Goal: Task Accomplishment & Management: Manage account settings

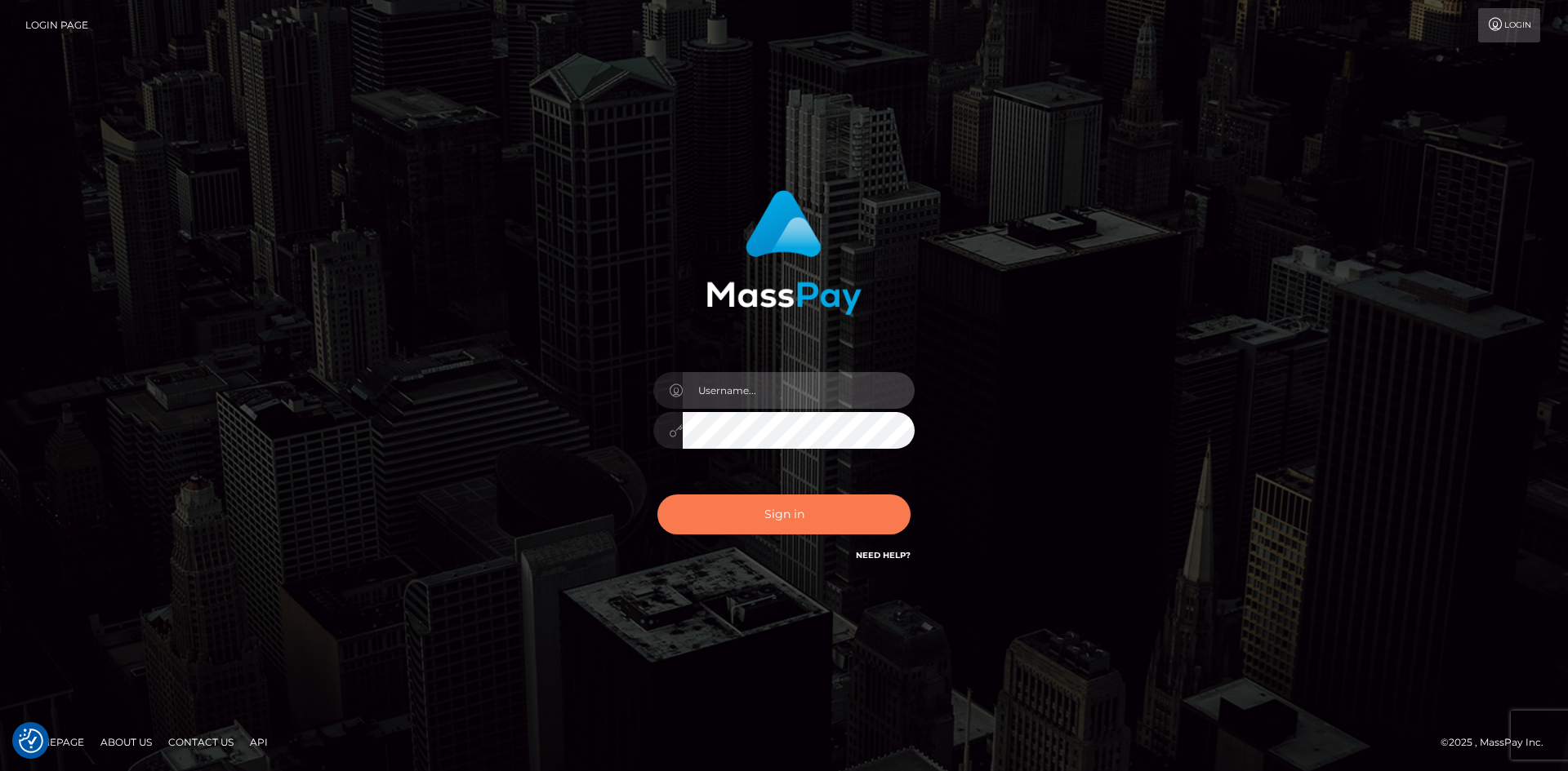
type input "fede.[PERSON_NAME].fullstop"
click at [772, 519] on button "Sign in" at bounding box center [784, 514] width 253 height 40
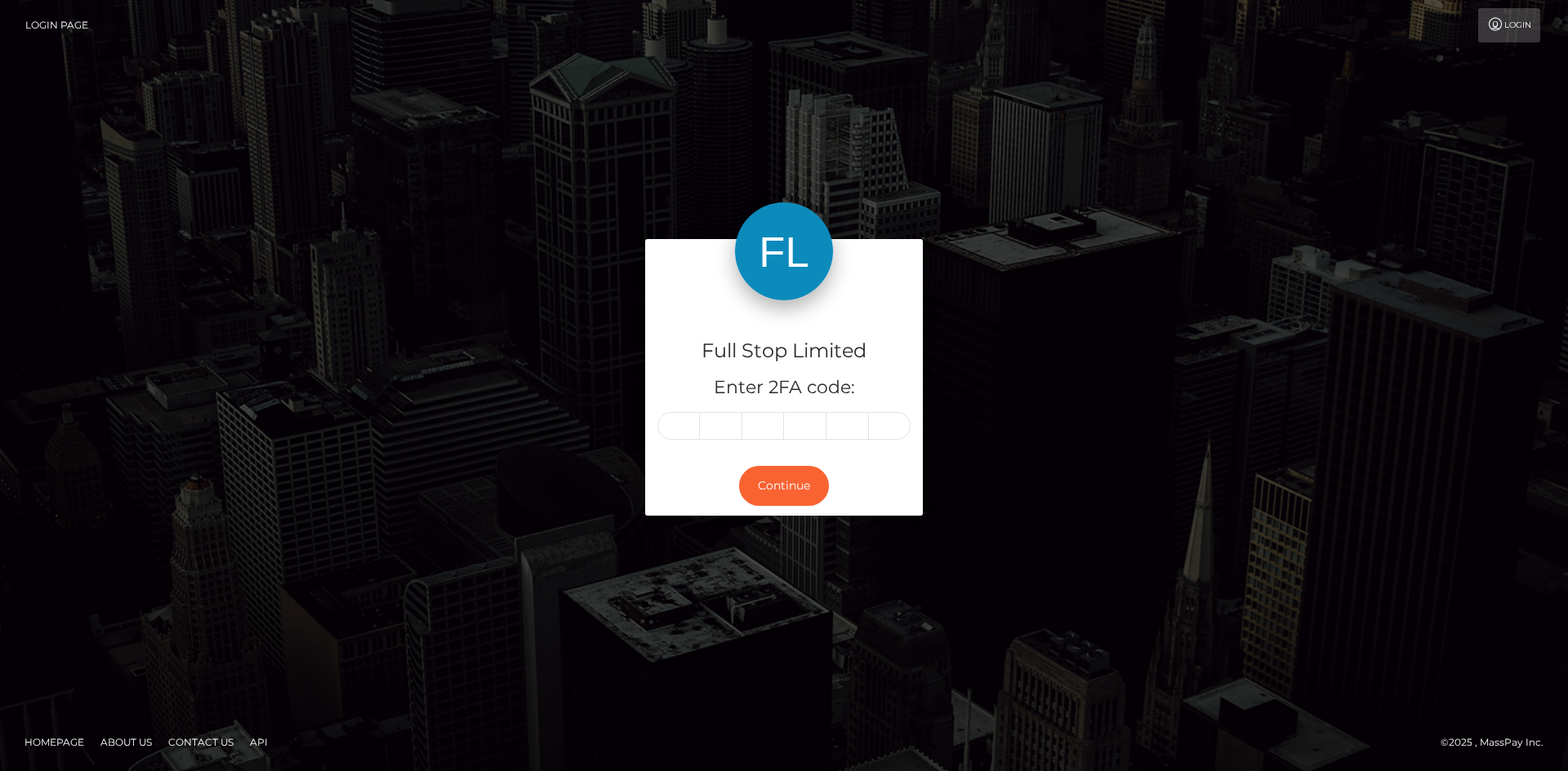
click at [689, 429] on input "text" at bounding box center [678, 426] width 42 height 28
type input "7"
type input "9"
type input "7"
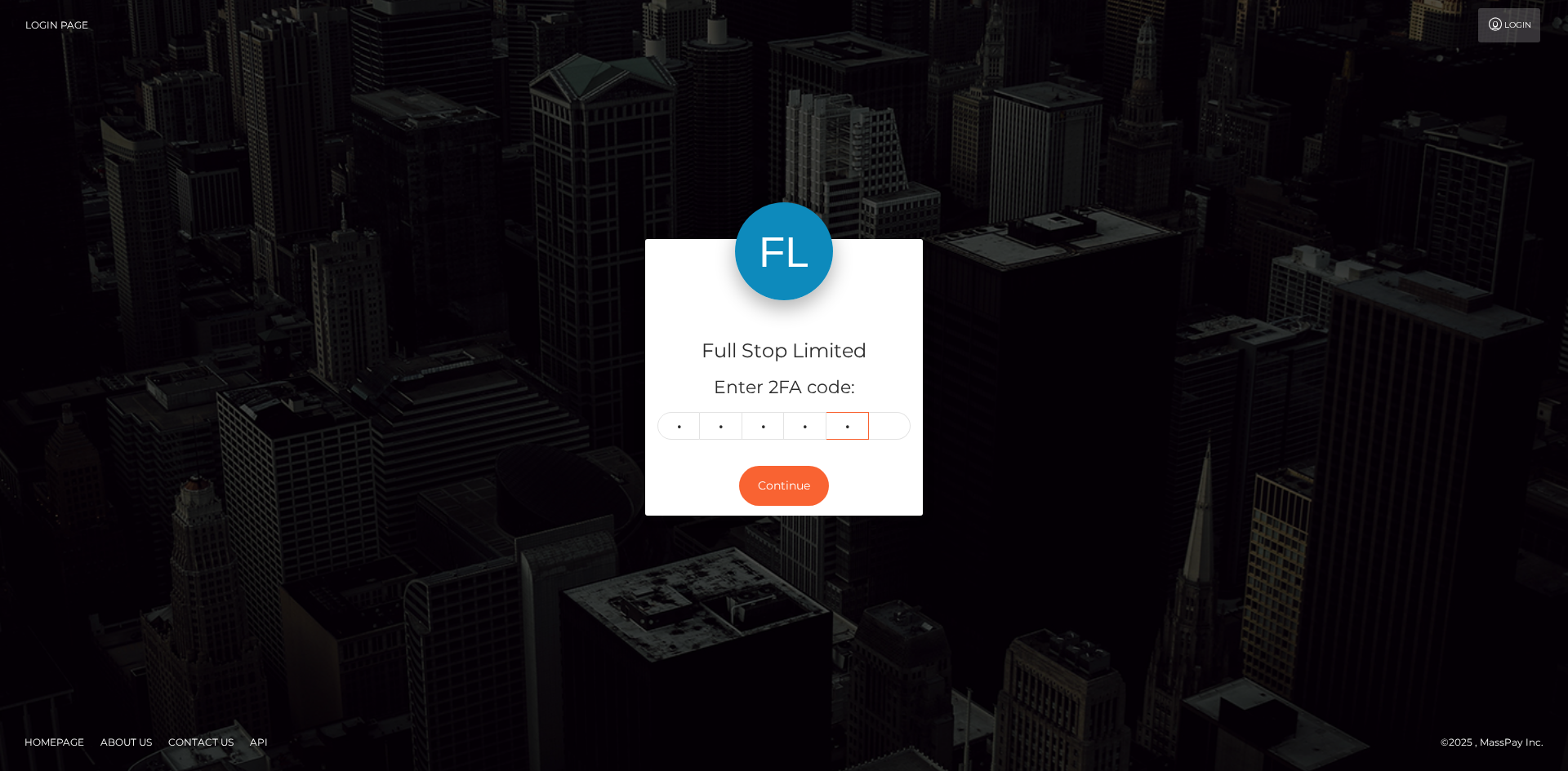
type input "3"
type input "5"
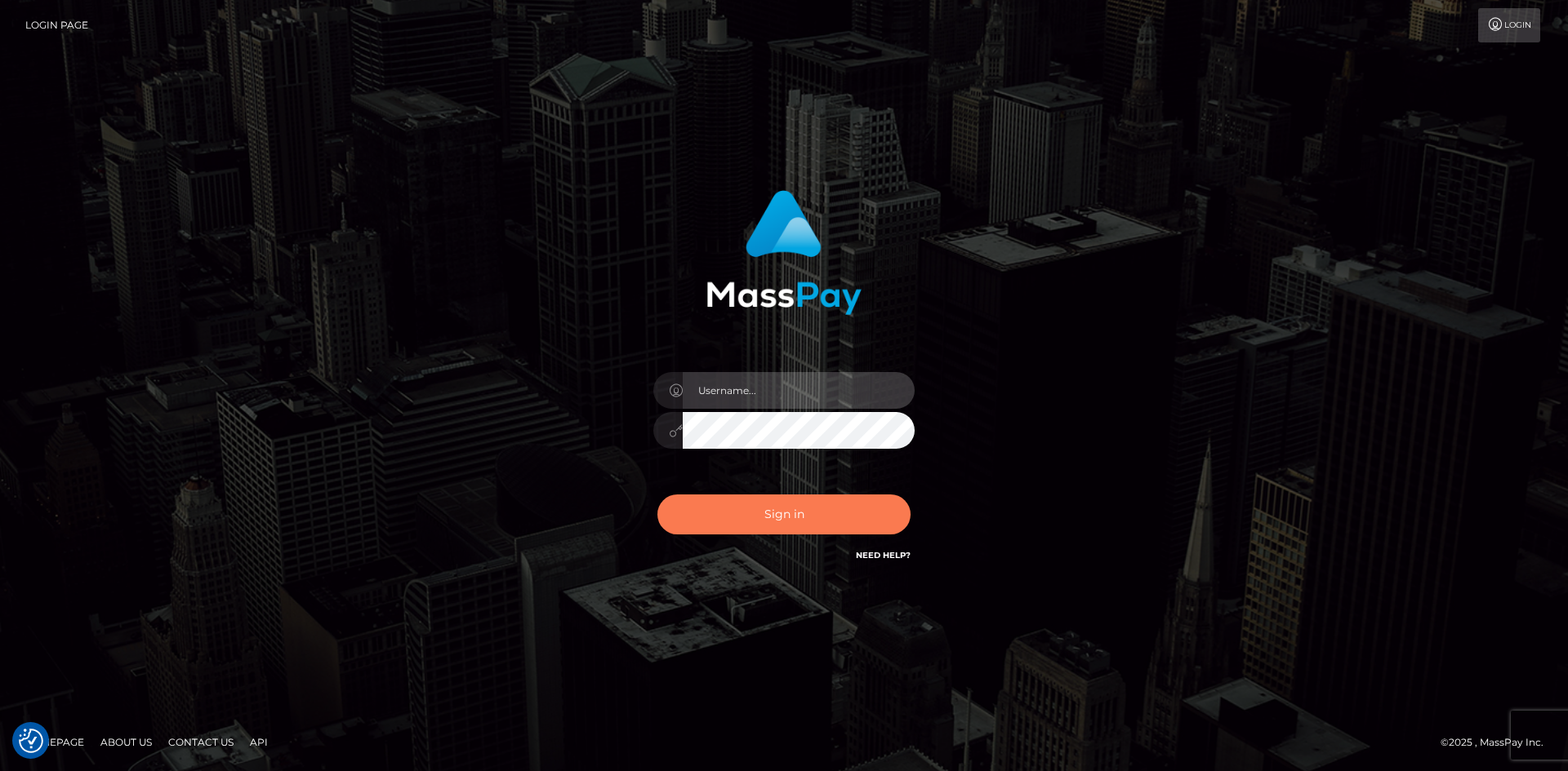
type input "fede.contino.fullstop"
click at [809, 528] on button "Sign in" at bounding box center [784, 514] width 253 height 40
type input "fede.[PERSON_NAME].fullstop"
click at [799, 524] on button "Sign in" at bounding box center [784, 514] width 253 height 40
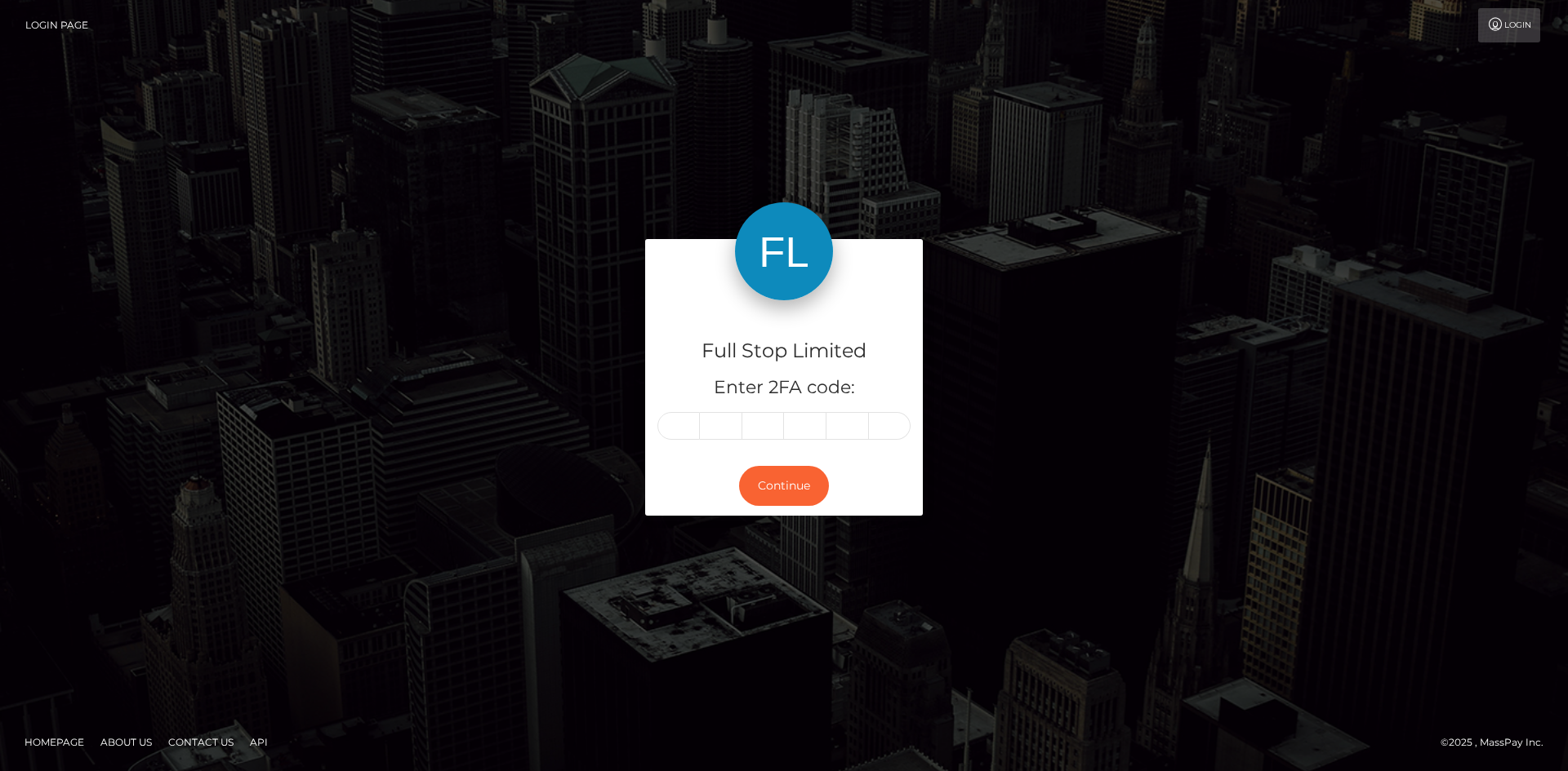
click at [676, 433] on input "text" at bounding box center [678, 426] width 42 height 28
type input "1"
type input "5"
type input "4"
type input "9"
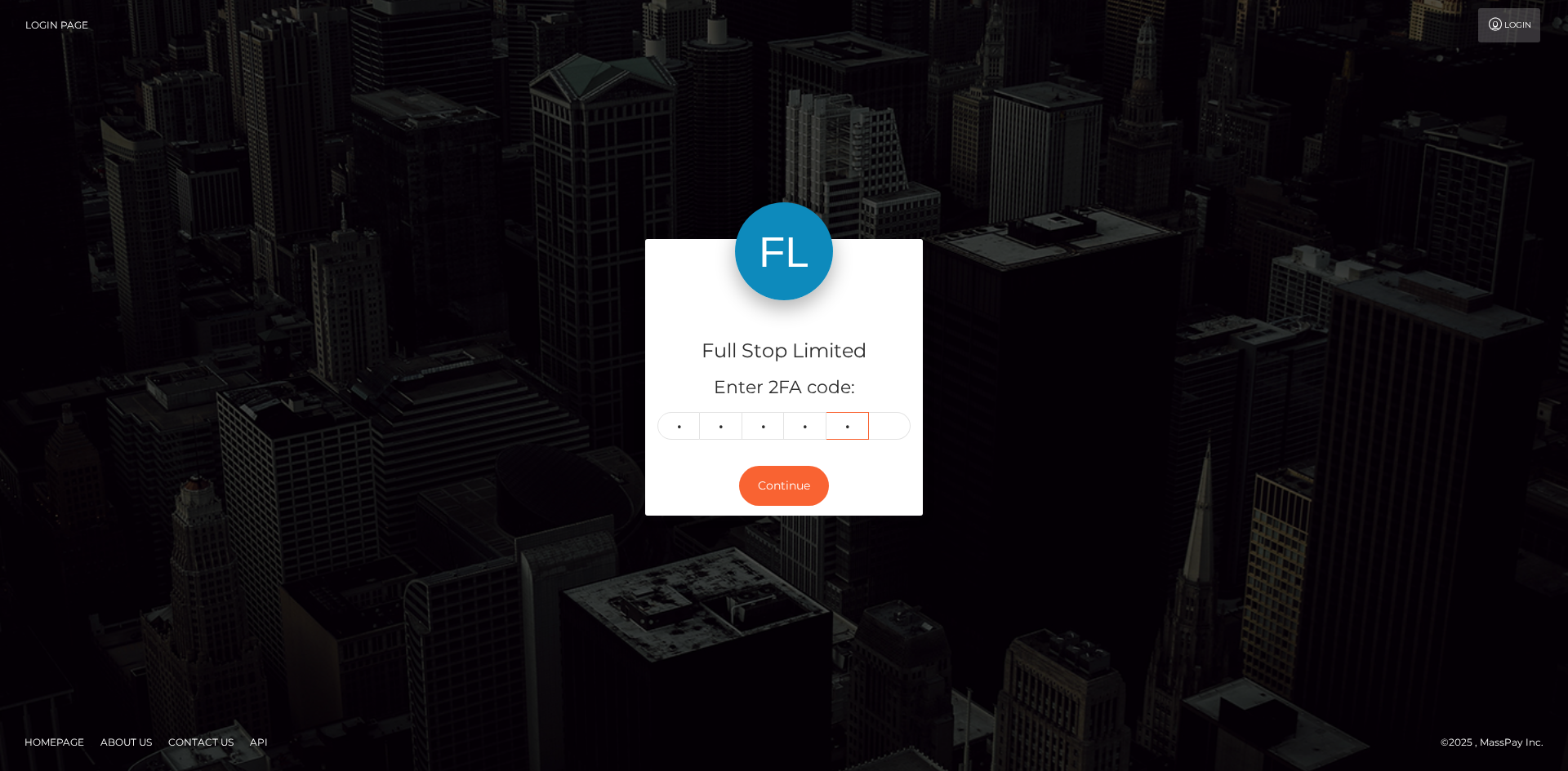
type input "3"
type input "1"
type input "0"
type input "5"
type input "4"
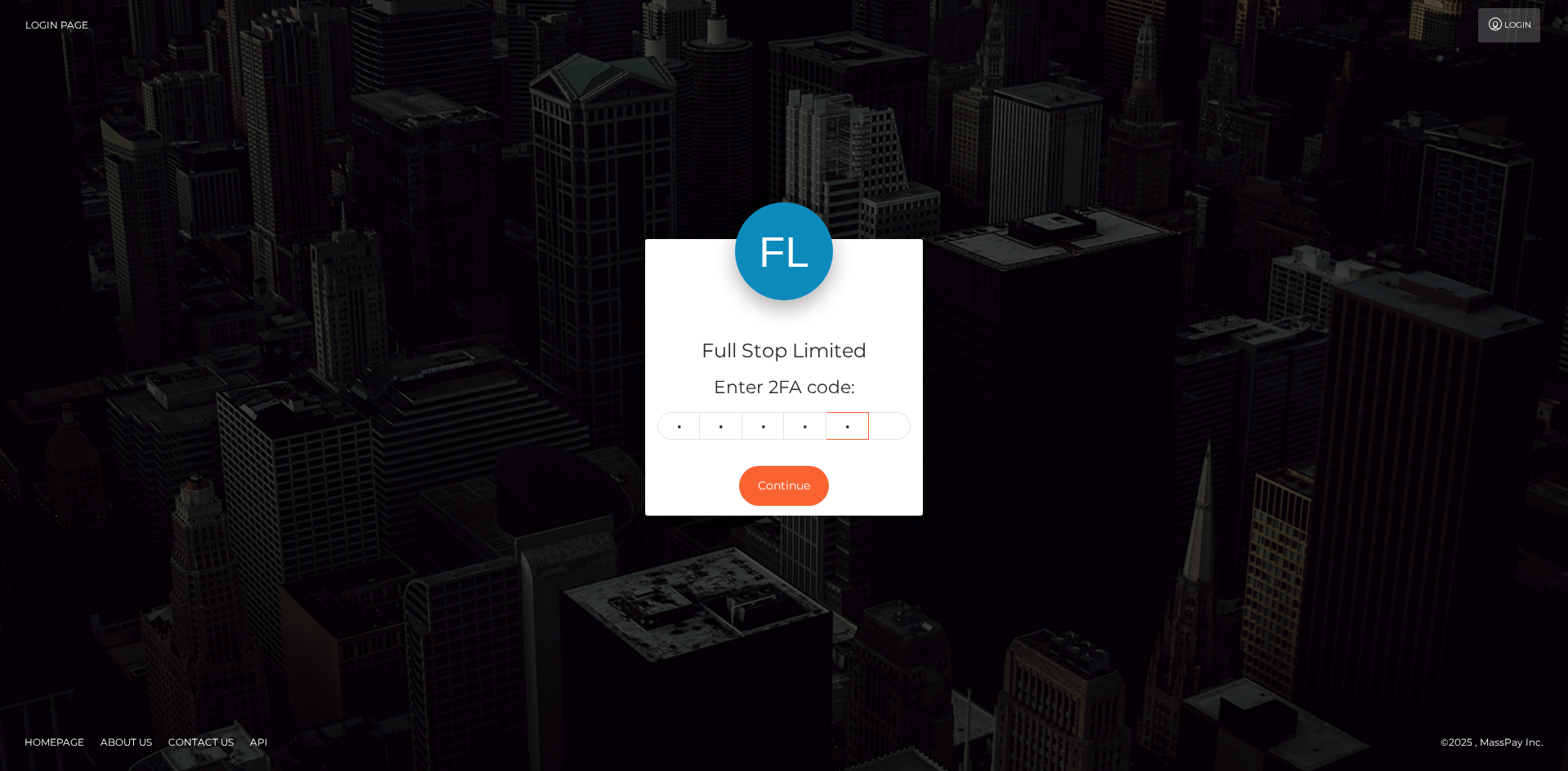
type input "9"
type input "3"
